Goal: Check status: Check status

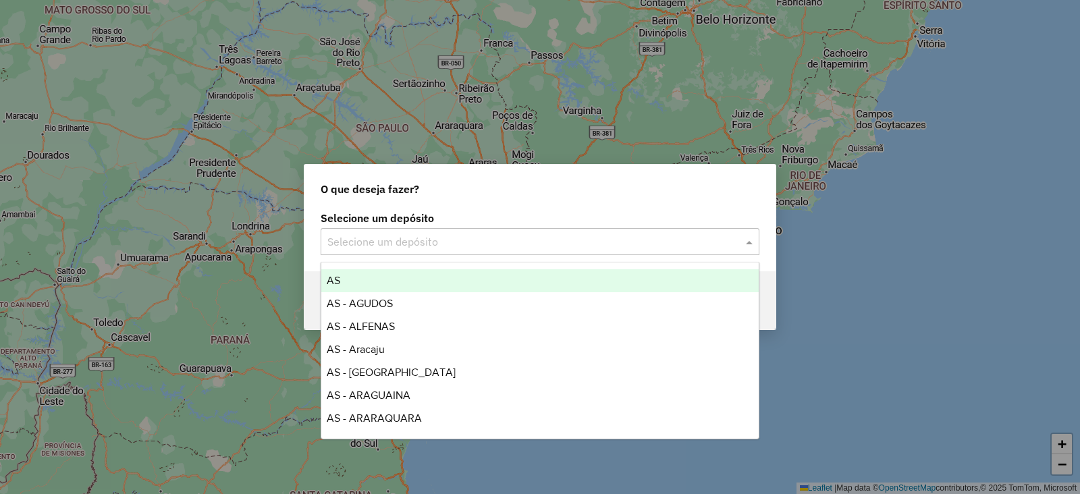
click at [422, 244] on input "text" at bounding box center [526, 242] width 398 height 16
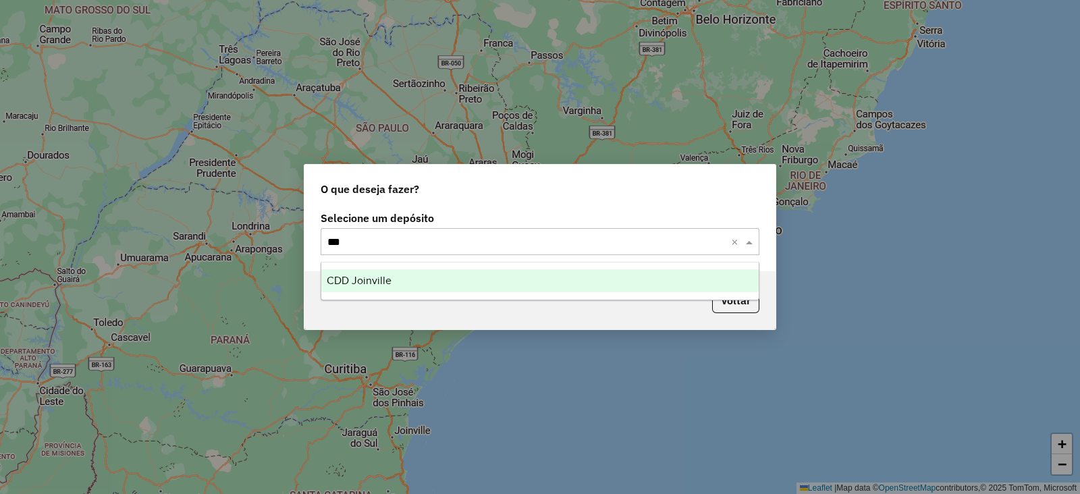
type input "****"
click at [431, 278] on div "CDD Joinville" at bounding box center [539, 280] width 437 height 23
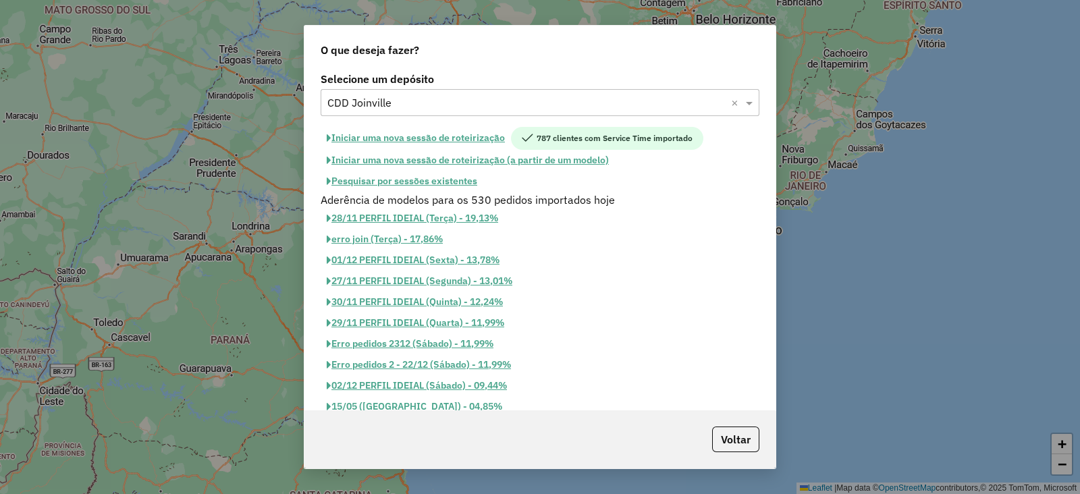
click at [424, 183] on button "Pesquisar por sessões existentes" at bounding box center [402, 181] width 163 height 21
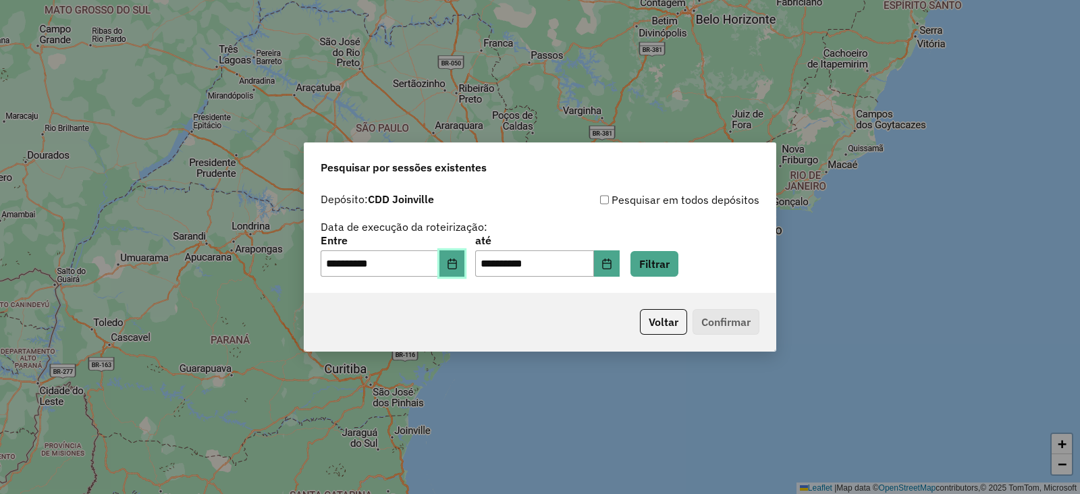
click at [458, 265] on icon "Choose Date" at bounding box center [452, 264] width 11 height 11
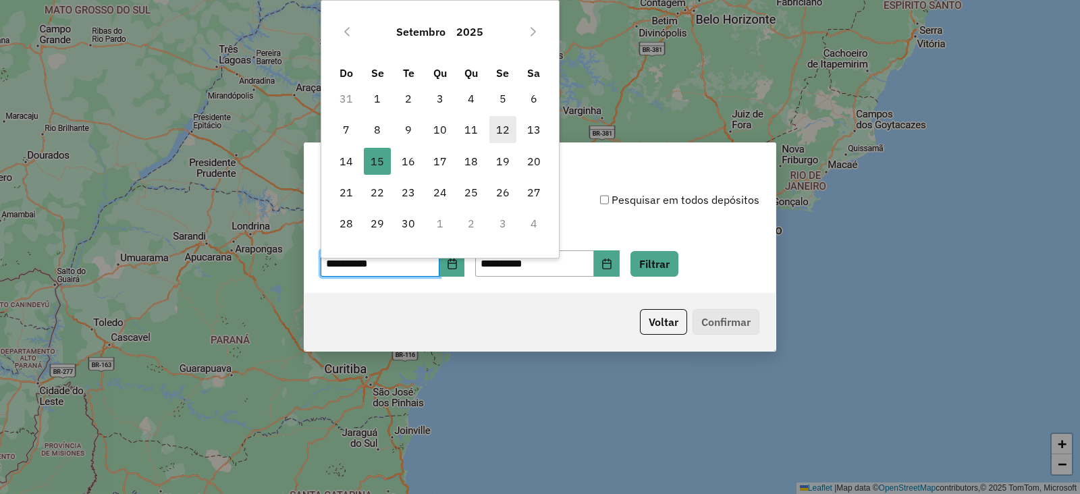
click at [503, 130] on span "12" at bounding box center [502, 129] width 27 height 27
type input "**********"
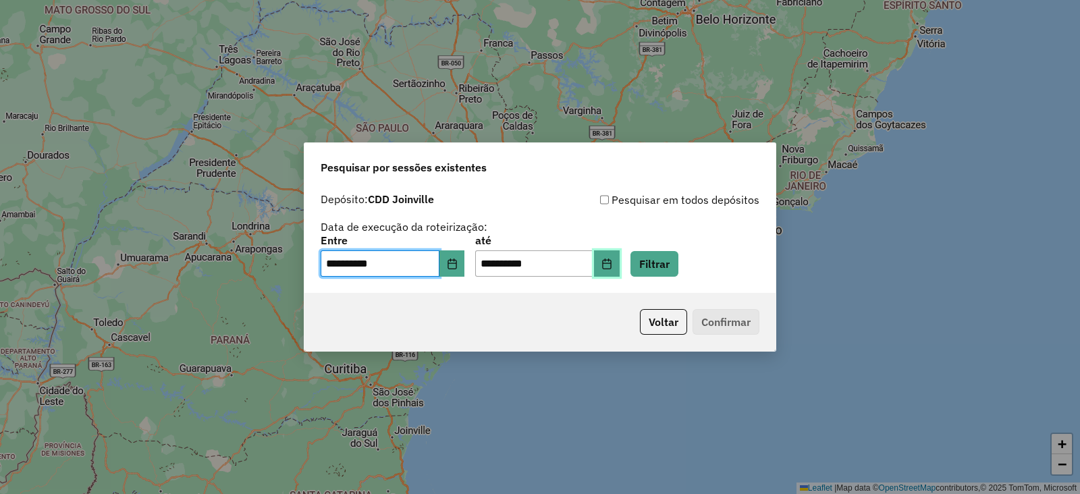
click at [612, 268] on icon "Choose Date" at bounding box center [607, 264] width 11 height 11
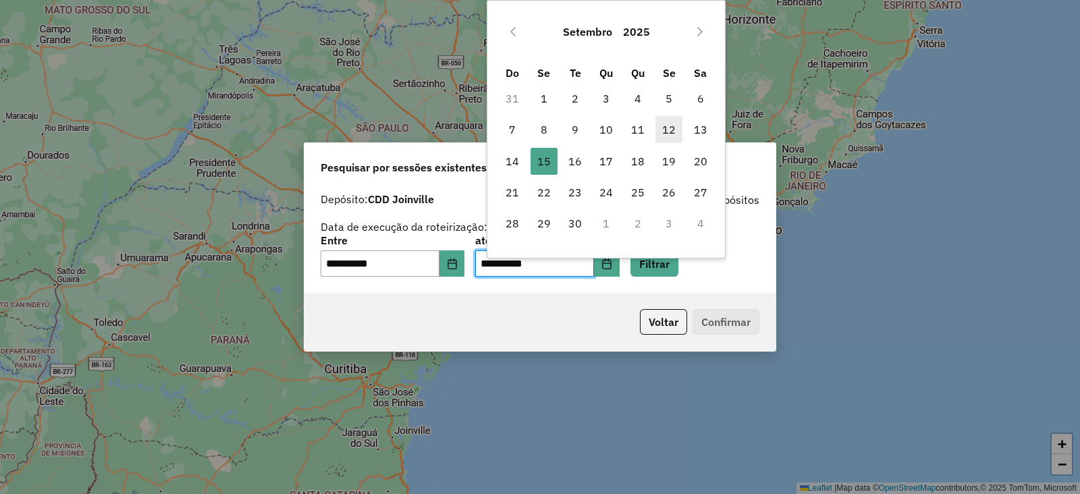
click at [671, 136] on span "12" at bounding box center [669, 129] width 27 height 27
type input "**********"
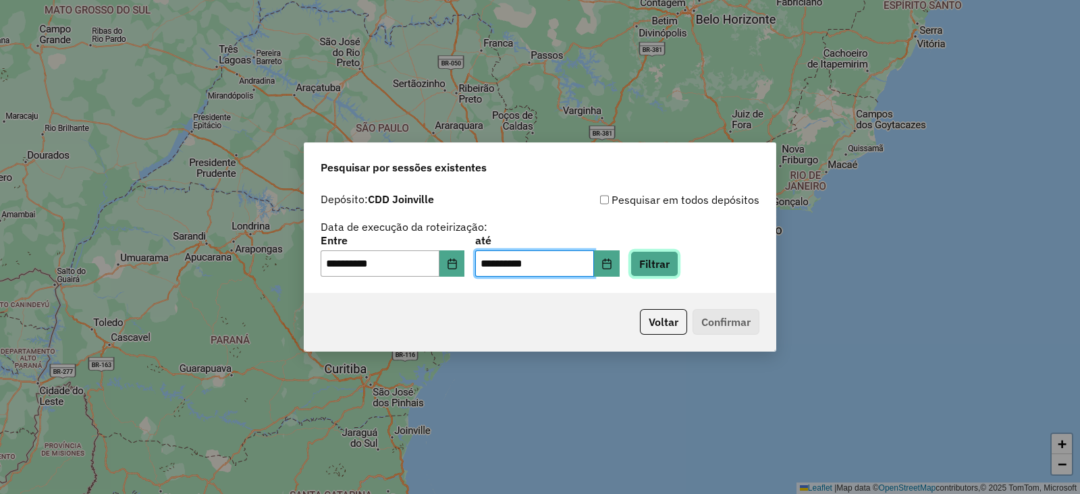
click at [676, 265] on button "Filtrar" at bounding box center [655, 264] width 48 height 26
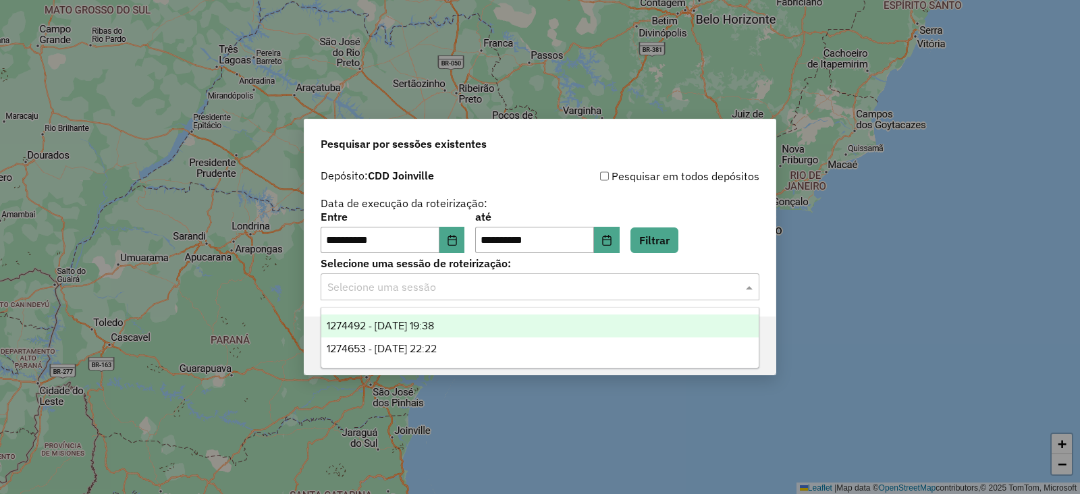
click at [385, 288] on input "text" at bounding box center [526, 288] width 398 height 16
click at [466, 333] on div "1274492 - 12/09/2025 19:38" at bounding box center [539, 326] width 437 height 23
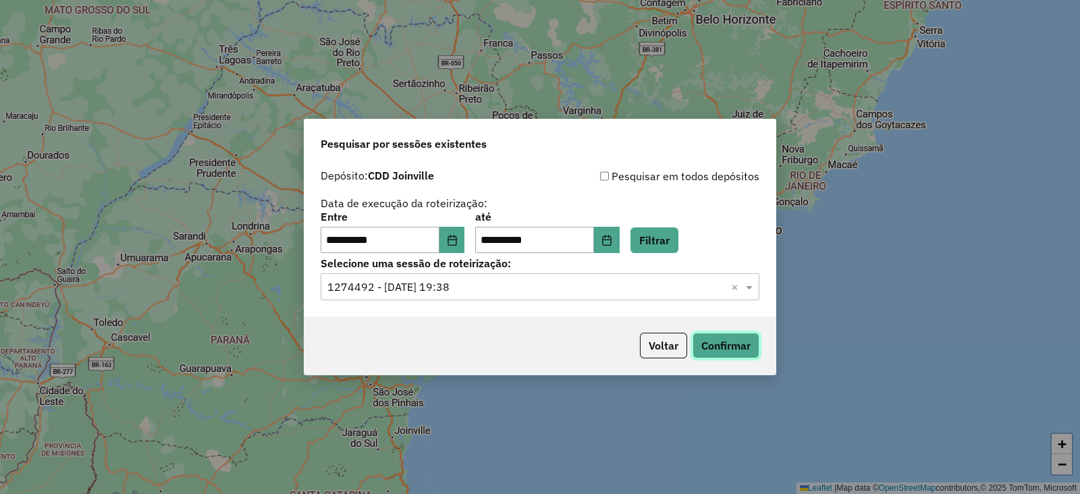
click at [714, 346] on button "Confirmar" at bounding box center [726, 346] width 67 height 26
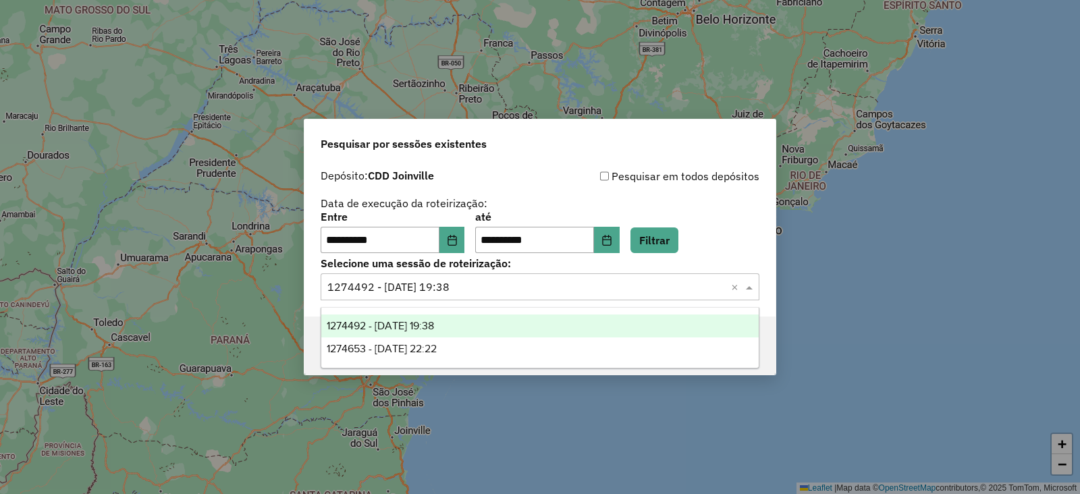
click at [510, 285] on input "text" at bounding box center [526, 288] width 398 height 16
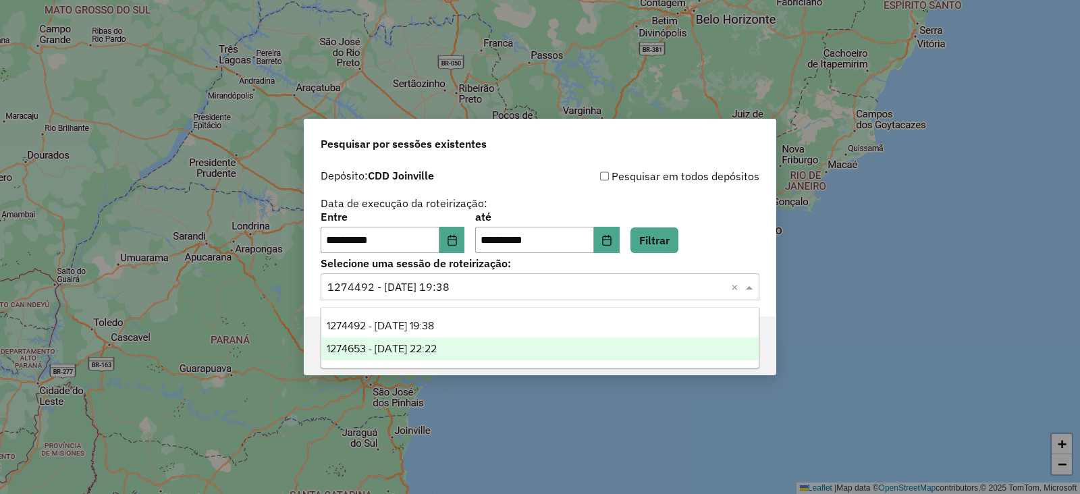
click at [469, 340] on div "1274653 - 12/09/2025 22:22" at bounding box center [539, 349] width 437 height 23
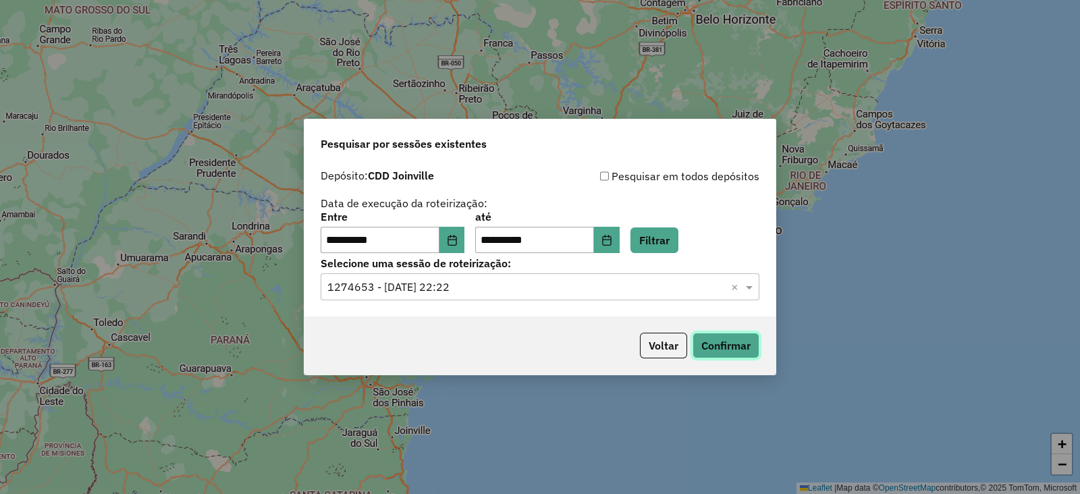
click at [731, 348] on button "Confirmar" at bounding box center [726, 346] width 67 height 26
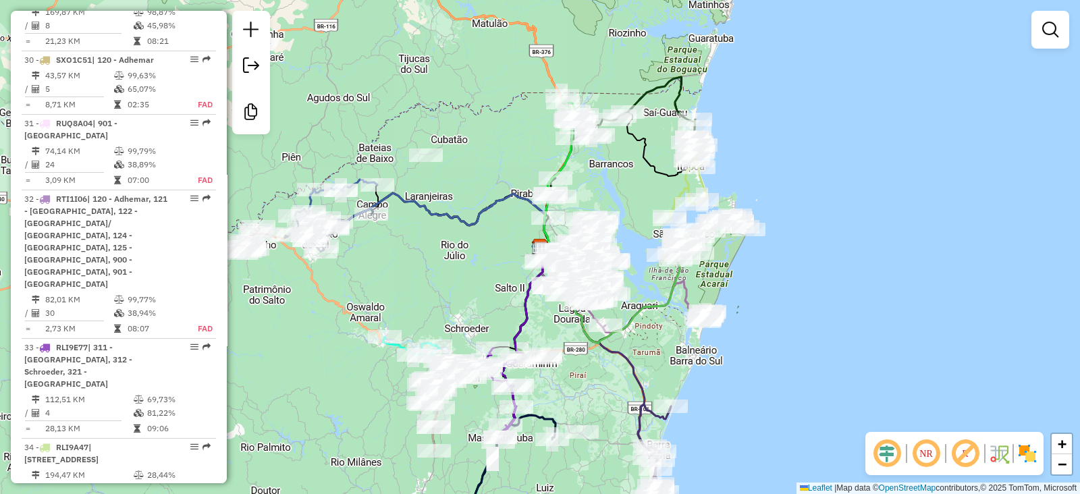
scroll to position [3150, 0]
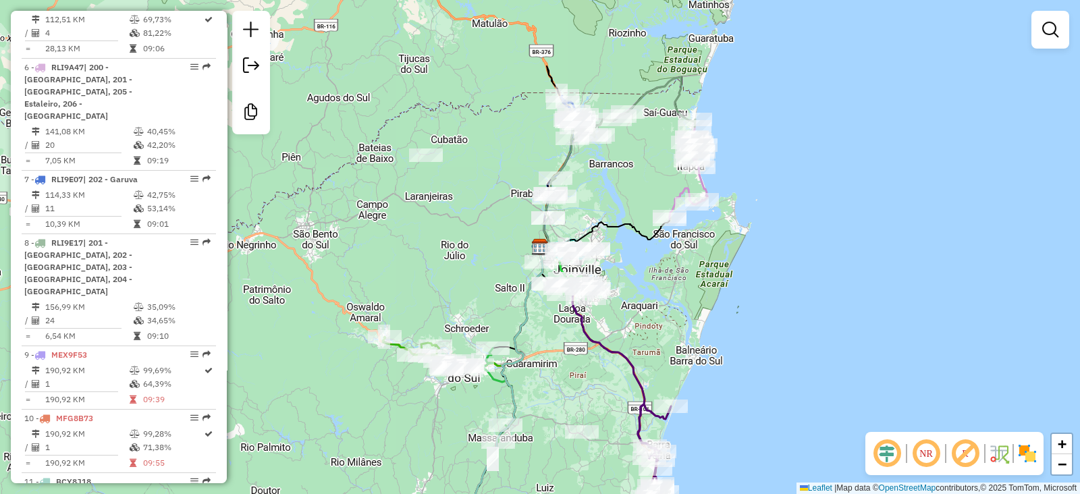
scroll to position [1125, 0]
